Goal: Task Accomplishment & Management: Use online tool/utility

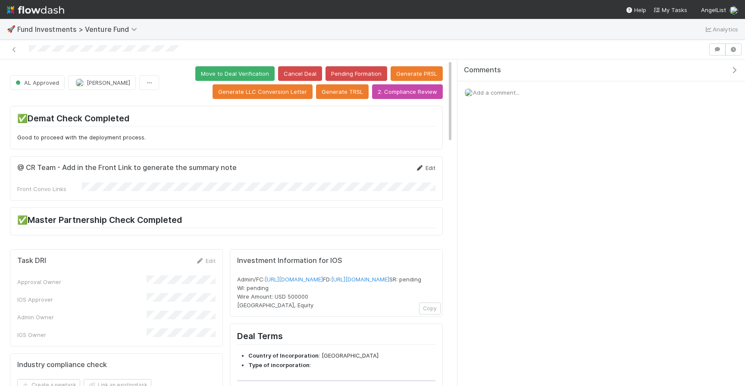
click at [419, 170] on icon at bounding box center [419, 168] width 9 height 6
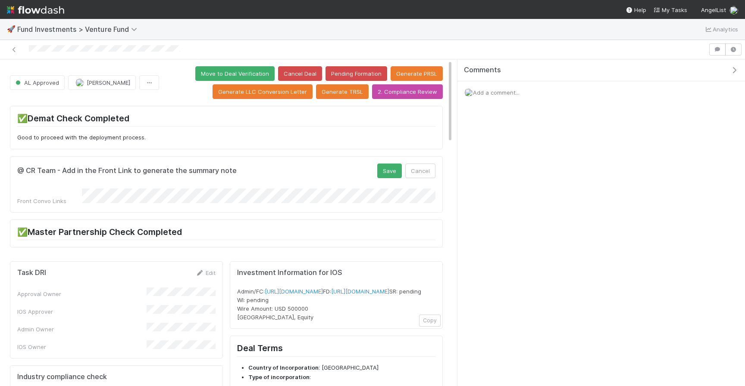
click at [389, 185] on form "@ CR Team - Add in the Front Link to generate the summary note Save Cancel Fron…" at bounding box center [226, 185] width 418 height 42
click at [392, 163] on div "@ CR Team - Add in the Front Link to generate the summary note Save Cancel Fron…" at bounding box center [226, 184] width 433 height 56
click at [390, 167] on button "Save" at bounding box center [389, 171] width 25 height 15
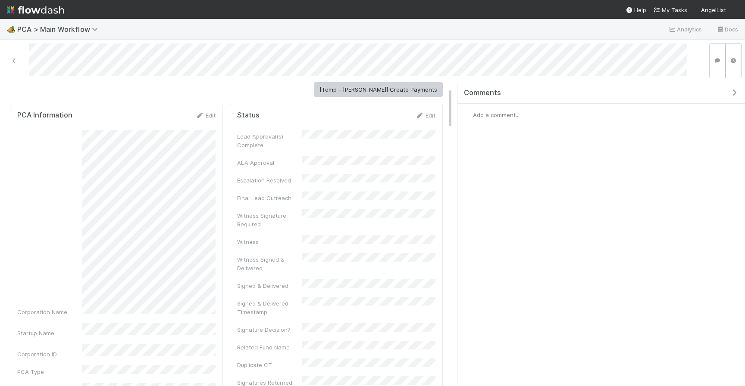
scroll to position [42, 0]
click at [215, 113] on link "Edit" at bounding box center [205, 116] width 20 height 7
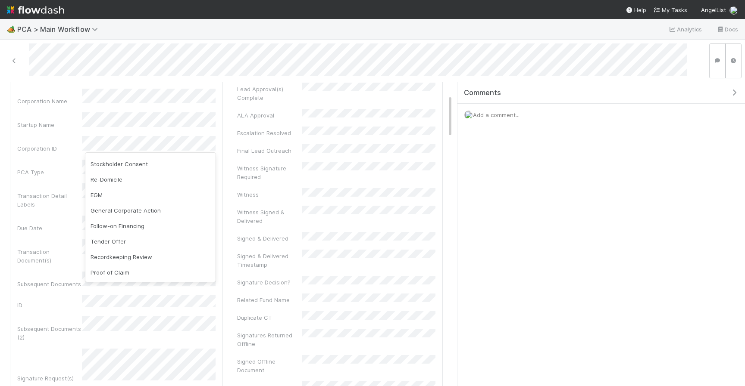
scroll to position [119, 0]
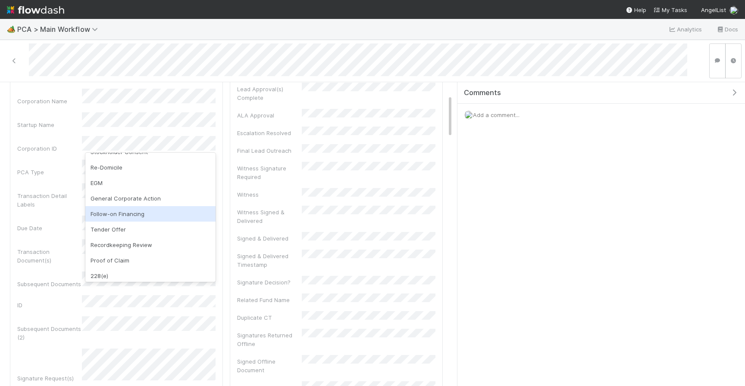
click at [149, 211] on div "Follow-on Financing" at bounding box center [150, 214] width 130 height 16
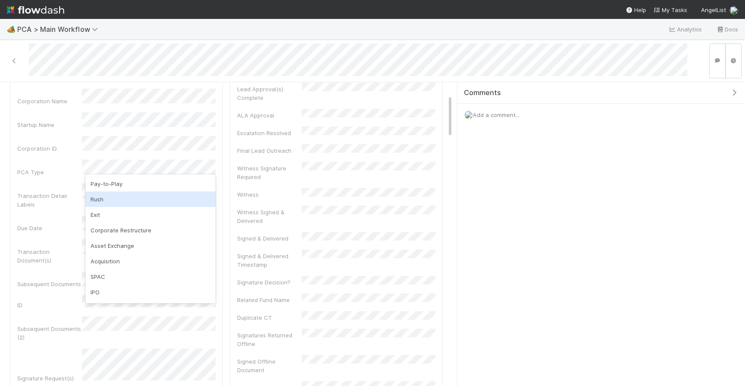
click at [137, 206] on div "Rush" at bounding box center [150, 200] width 130 height 16
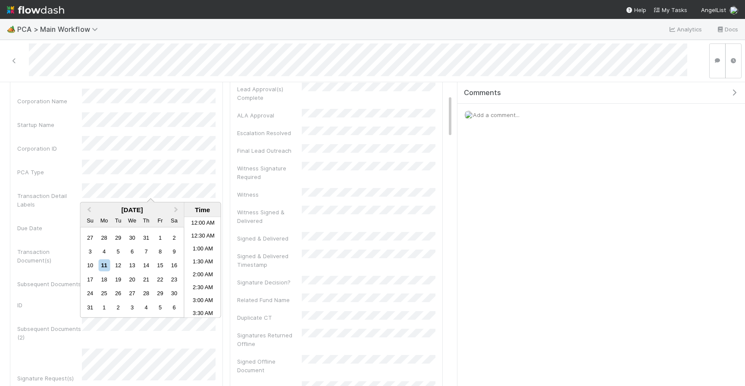
scroll to position [202, 0]
click at [107, 268] on div "11" at bounding box center [104, 266] width 12 height 12
click at [208, 249] on li "11:00 AM" at bounding box center [202, 251] width 37 height 13
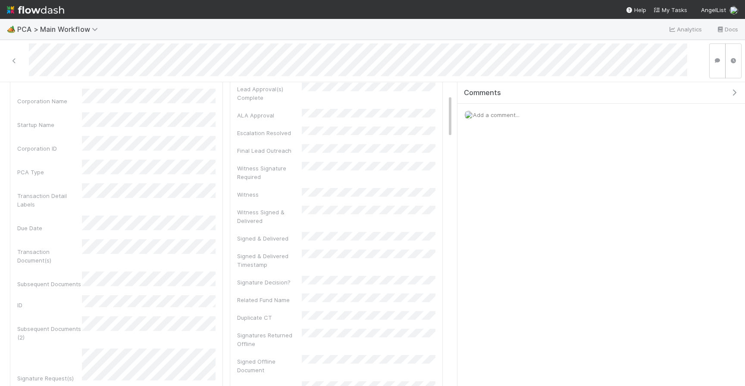
click at [178, 229] on div "Corporation Name Startup Name Corporation ID PCA Type Transaction Detail Labels…" at bounding box center [116, 311] width 198 height 444
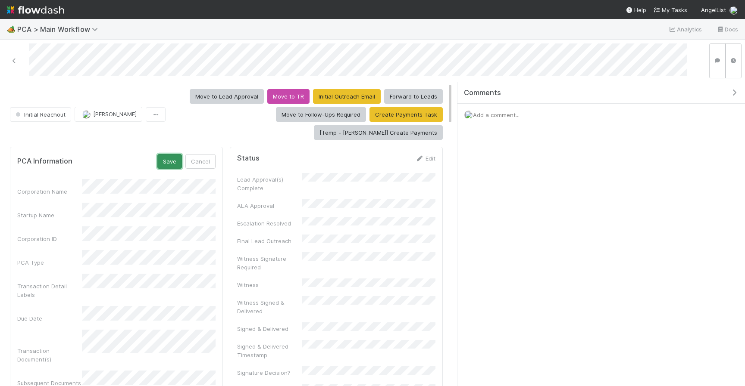
click at [168, 154] on button "Save" at bounding box center [169, 161] width 25 height 15
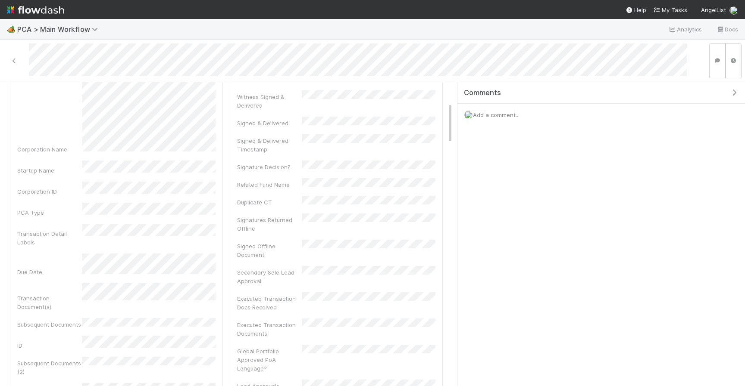
scroll to position [152, 0]
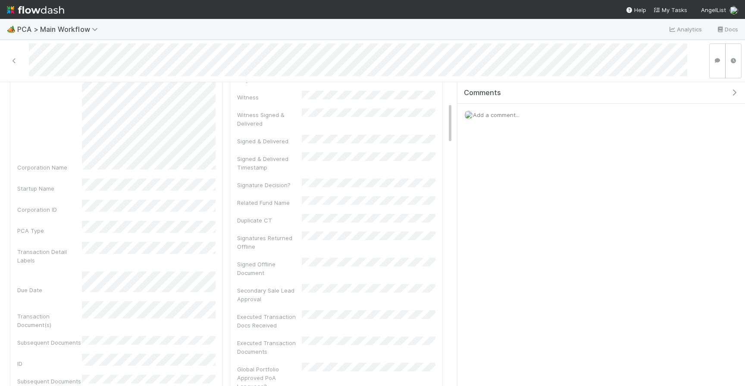
click at [502, 115] on span "Add a comment..." at bounding box center [496, 115] width 47 height 7
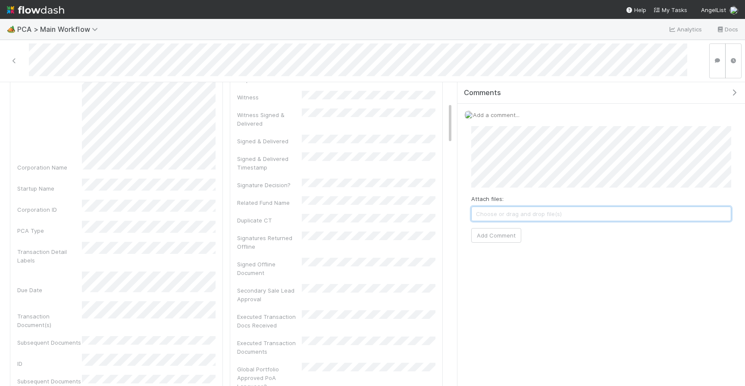
click at [607, 214] on span "Choose or drag and drop file(s)" at bounding box center [600, 214] width 259 height 14
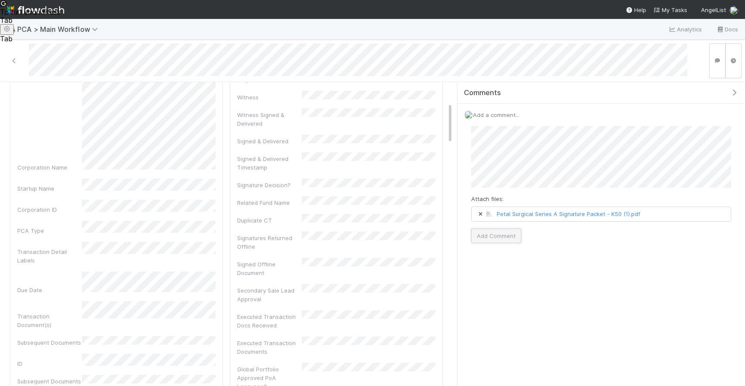
click at [496, 233] on button "Add Comment" at bounding box center [496, 236] width 50 height 15
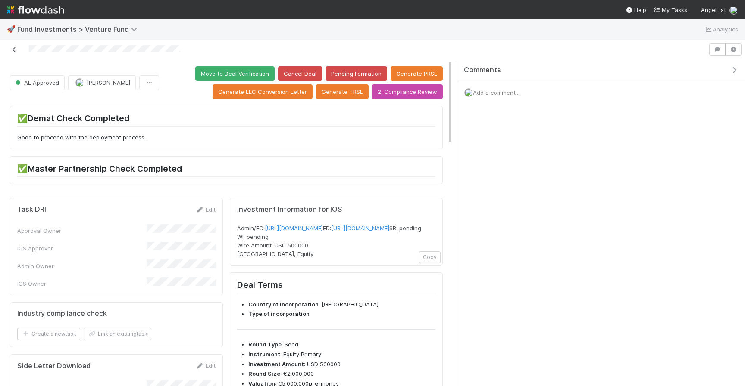
click at [18, 48] on icon at bounding box center [14, 50] width 9 height 6
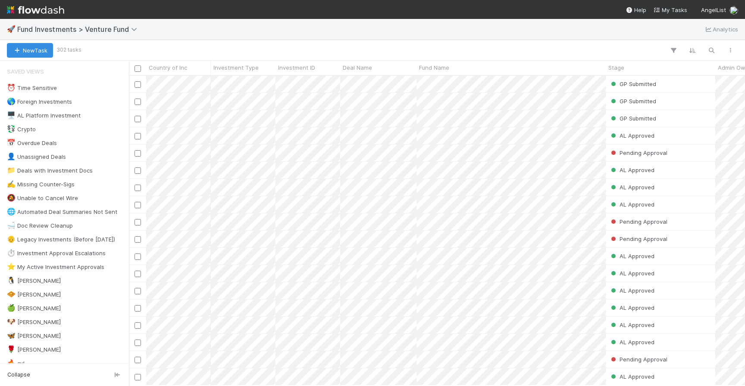
scroll to position [0, 0]
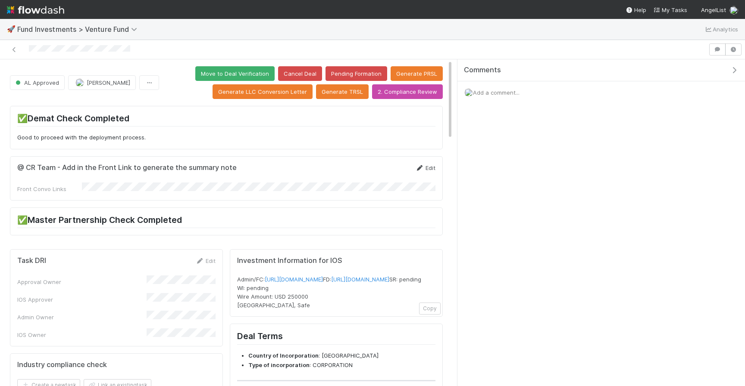
click at [425, 165] on link "Edit" at bounding box center [425, 168] width 20 height 7
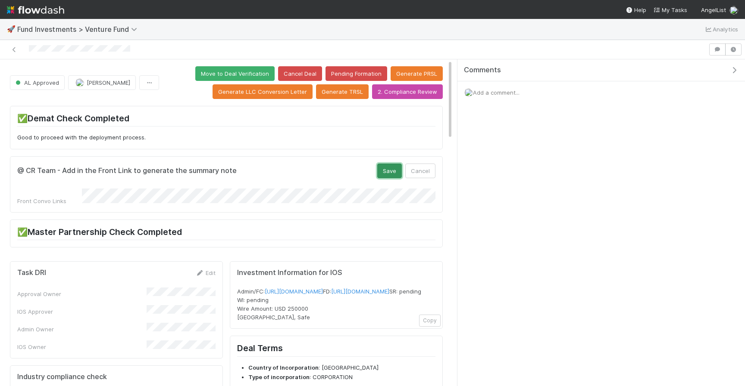
click at [389, 171] on button "Save" at bounding box center [389, 171] width 25 height 15
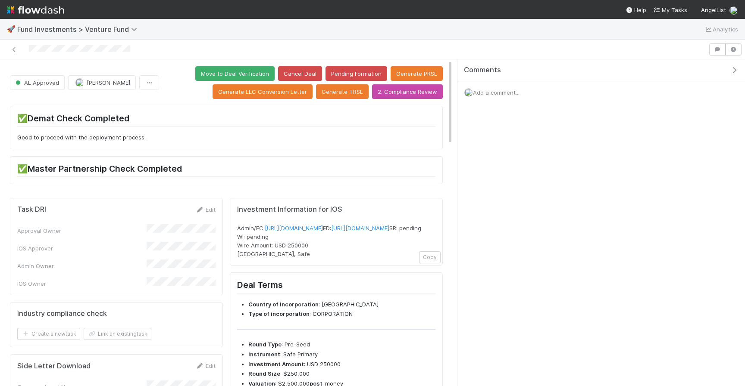
click at [157, 45] on div at bounding box center [353, 50] width 701 height 12
